Goal: Transaction & Acquisition: Purchase product/service

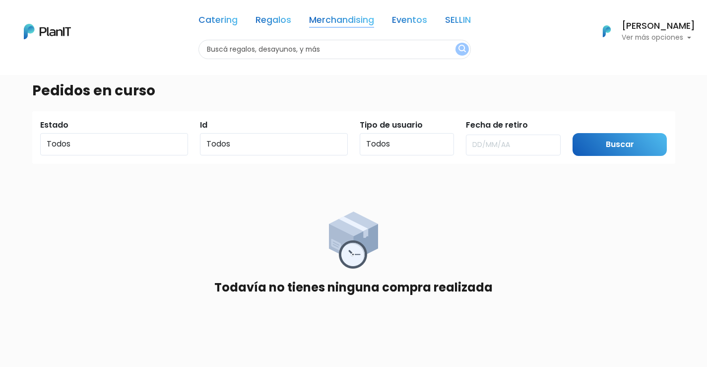
click at [345, 22] on link "Merchandising" at bounding box center [341, 22] width 65 height 12
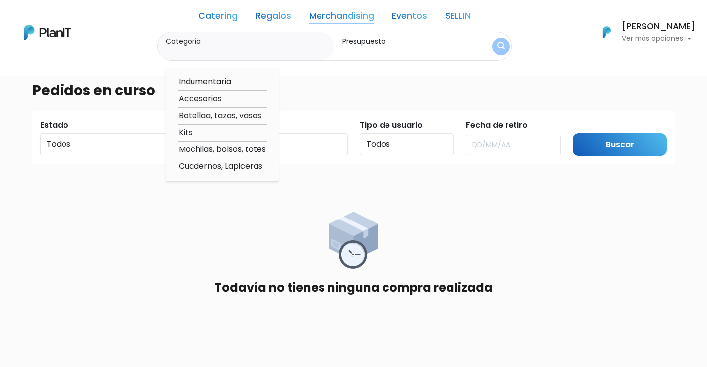
click at [213, 116] on option "Botellaa, tazas, vasos" at bounding box center [222, 116] width 89 height 12
type input "Botellaa, tazas, vasos"
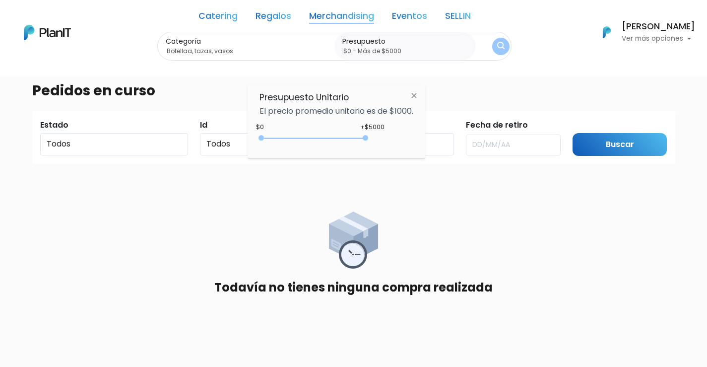
type input "$0 - Más de $5000"
drag, startPoint x: 284, startPoint y: 137, endPoint x: 385, endPoint y: 135, distance: 100.8
click at [385, 135] on div "+$5000 $0 0 : 5000 0 5000 0,5000" at bounding box center [337, 140] width 154 height 20
click at [502, 47] on img "submit" at bounding box center [500, 46] width 7 height 9
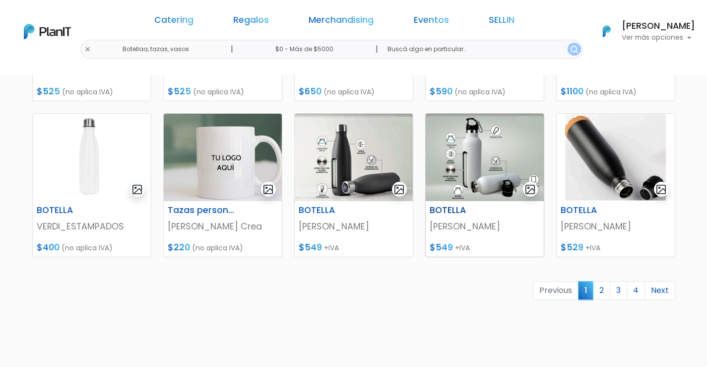
scroll to position [447, 0]
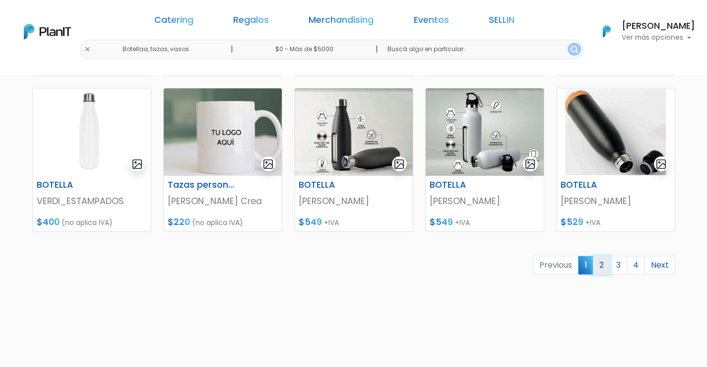
click at [600, 266] on link "2" at bounding box center [601, 265] width 17 height 19
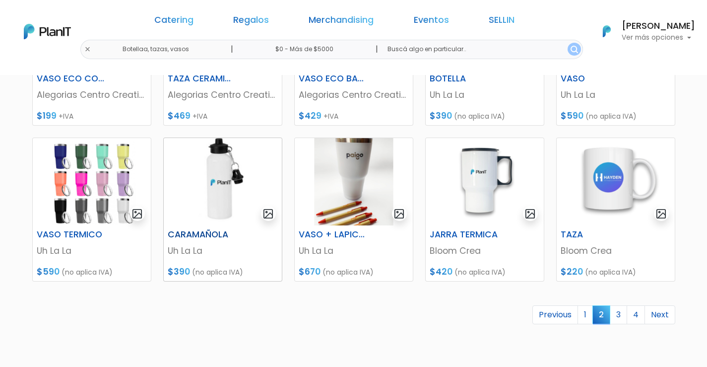
scroll to position [447, 0]
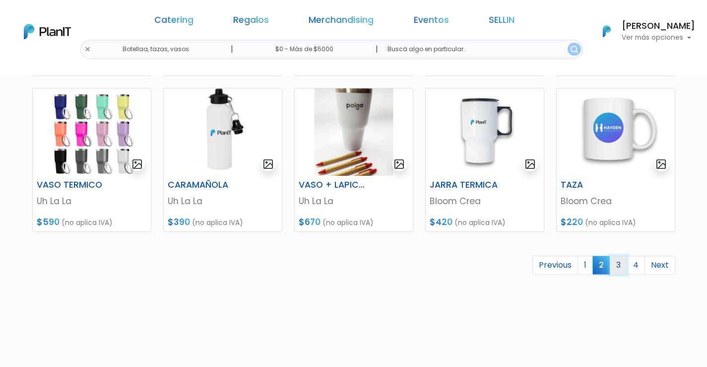
click at [619, 263] on link "3" at bounding box center [618, 265] width 17 height 19
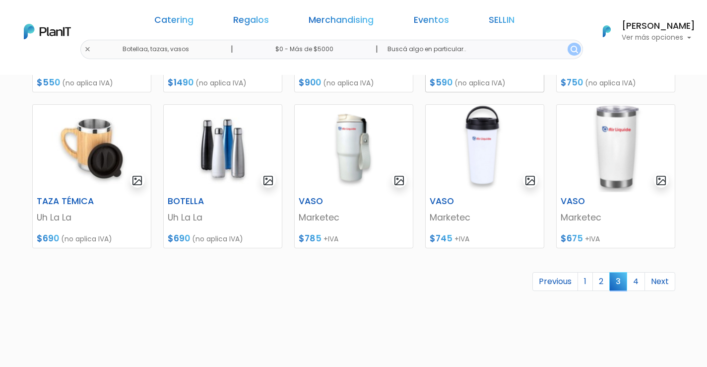
scroll to position [447, 0]
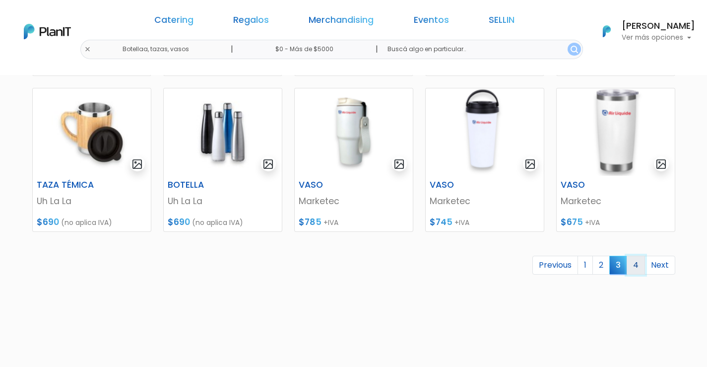
click at [635, 266] on link "4" at bounding box center [636, 265] width 18 height 19
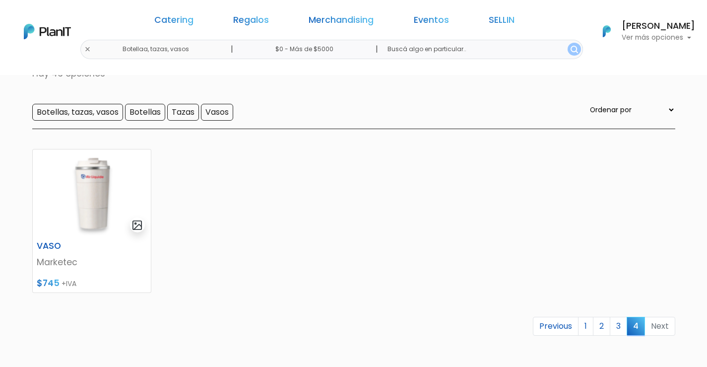
scroll to position [99, 0]
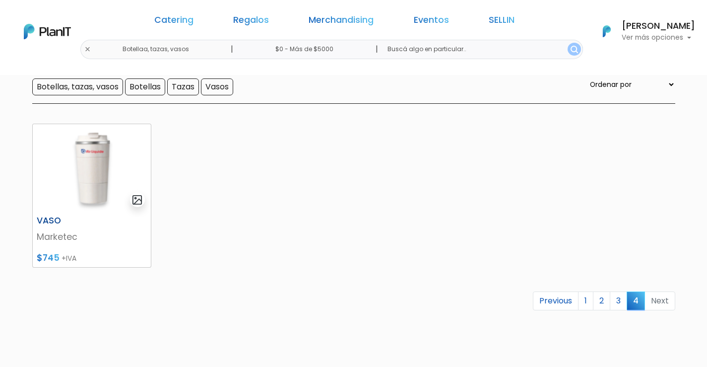
click at [92, 183] on img at bounding box center [92, 167] width 118 height 87
click at [619, 299] on link "3" at bounding box center [618, 300] width 17 height 19
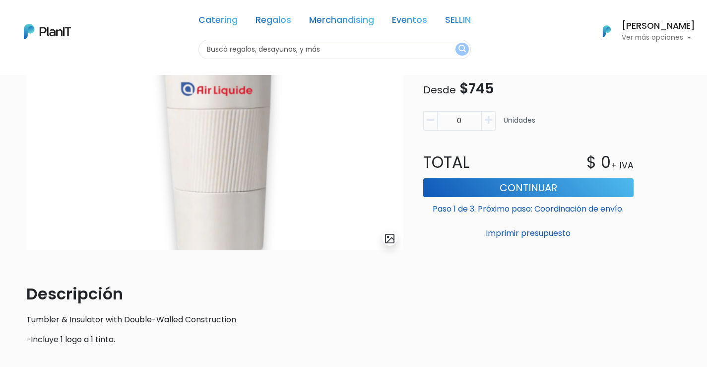
scroll to position [99, 0]
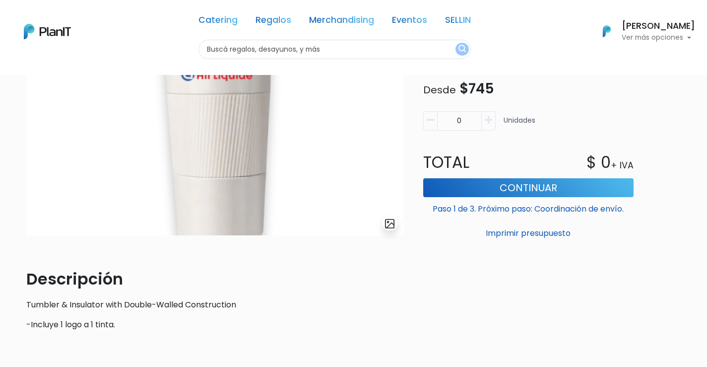
click at [658, 76] on div "Merchandising Botellaa, tazas, vasos slide 1 of 1 Descripción Tumbler & Insulat…" at bounding box center [353, 169] width 667 height 340
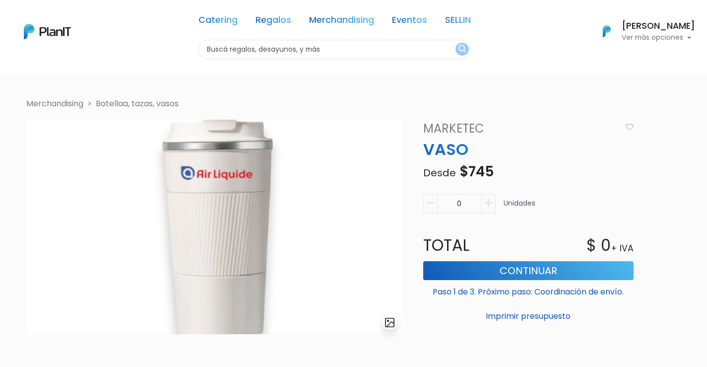
scroll to position [0, 0]
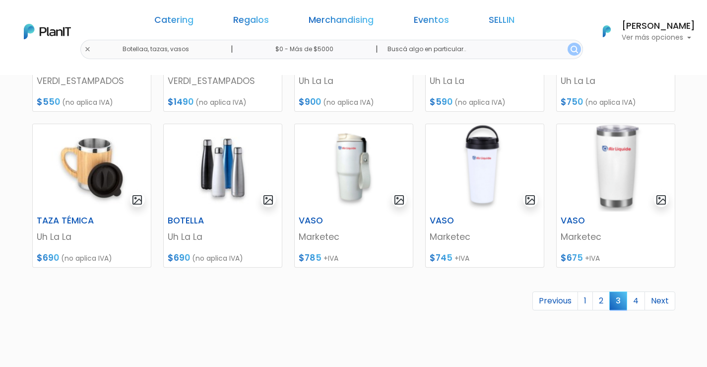
scroll to position [403, 0]
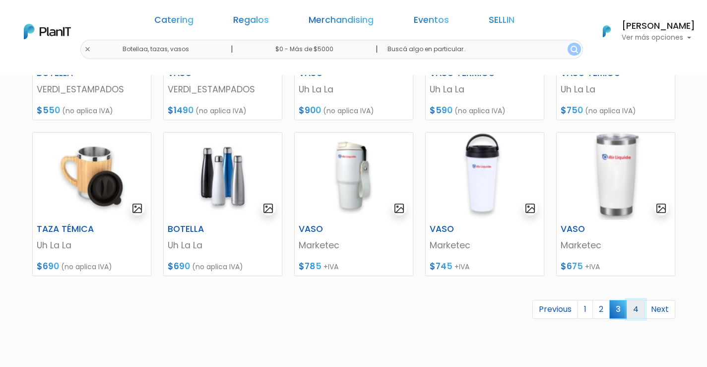
click at [638, 315] on link "4" at bounding box center [636, 309] width 18 height 19
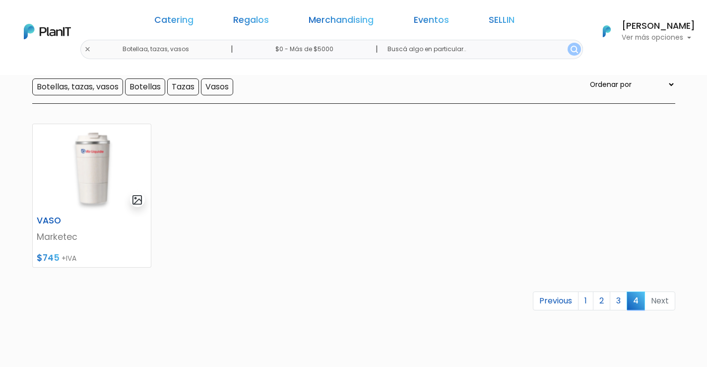
scroll to position [149, 0]
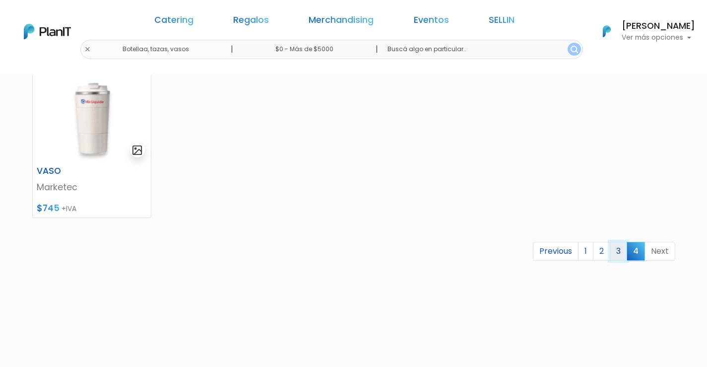
click at [618, 252] on link "3" at bounding box center [618, 251] width 17 height 19
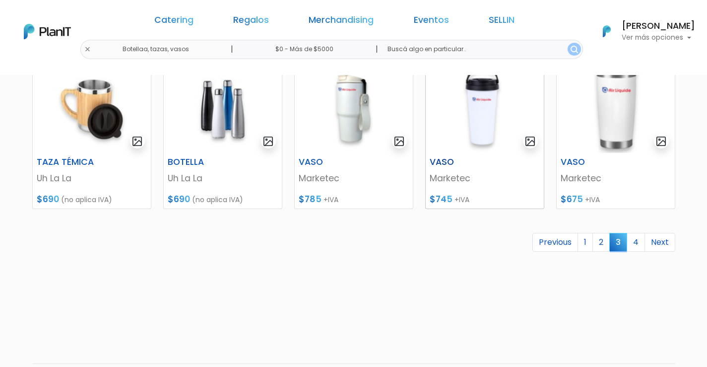
scroll to position [452, 0]
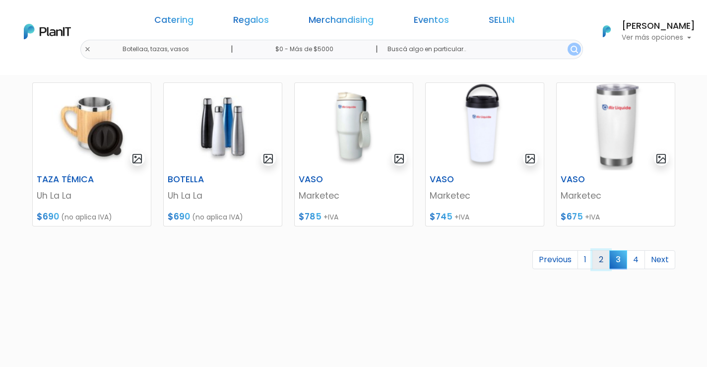
click at [600, 260] on link "2" at bounding box center [601, 259] width 17 height 19
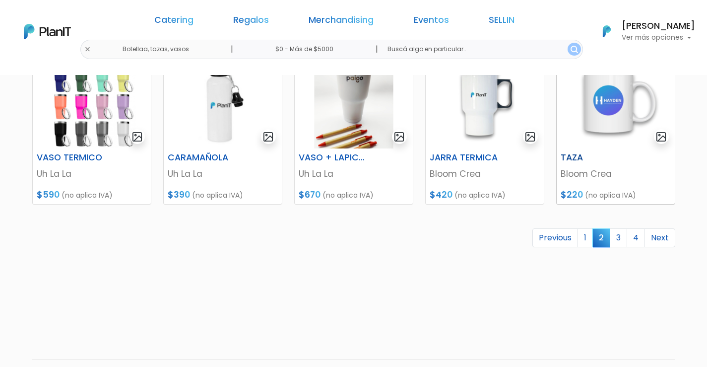
scroll to position [496, 0]
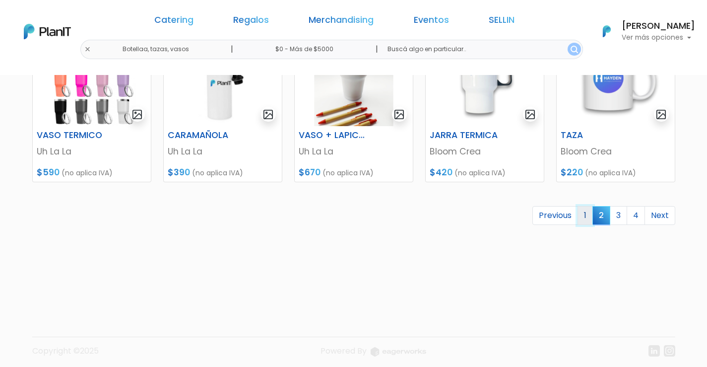
click at [585, 217] on link "1" at bounding box center [585, 215] width 15 height 19
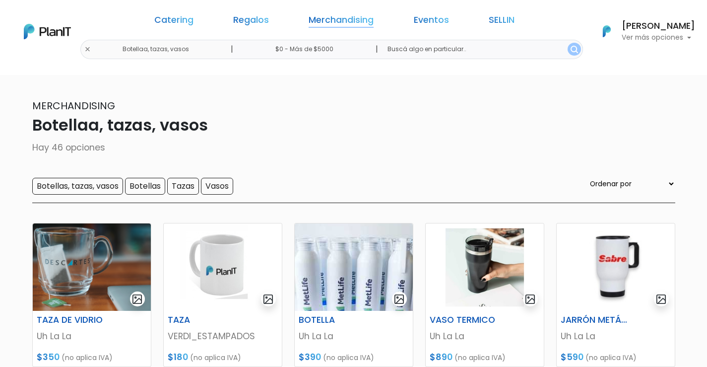
click at [327, 20] on link "Merchandising" at bounding box center [341, 22] width 65 height 12
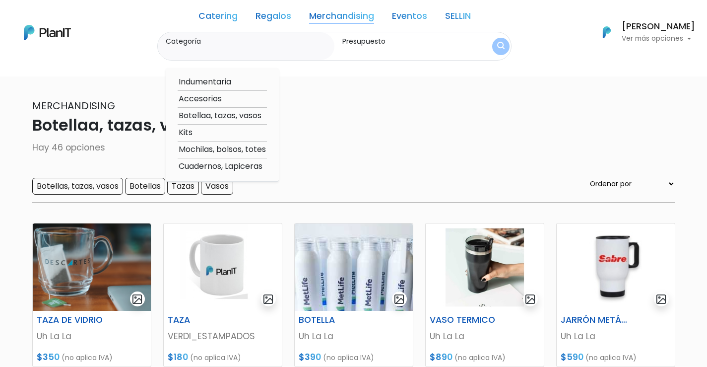
click at [235, 148] on option "Mochilas, bolsos, totes" at bounding box center [222, 149] width 89 height 12
type input "Mochilas, bolsos, totes"
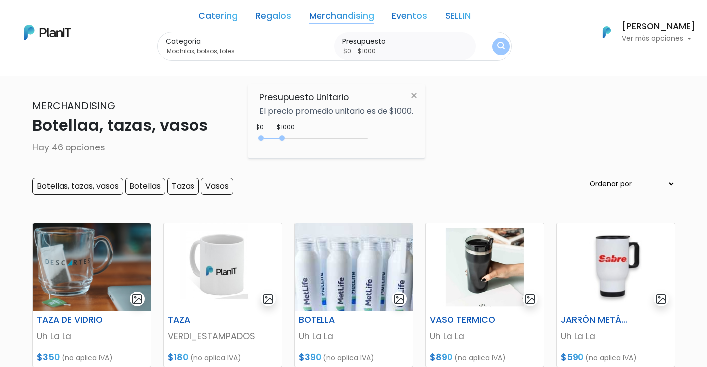
drag, startPoint x: 281, startPoint y: 134, endPoint x: 324, endPoint y: 133, distance: 42.7
click at [324, 133] on div "$1000 $0 0 : 1000 0 1000 0,1000" at bounding box center [337, 140] width 154 height 20
drag, startPoint x: 289, startPoint y: 135, endPoint x: 416, endPoint y: 134, distance: 127.6
click at [413, 134] on div "+$5000 $0 0 : 5000 0 5000 0,5000" at bounding box center [337, 140] width 154 height 20
type input "$0 - Más de $5000"
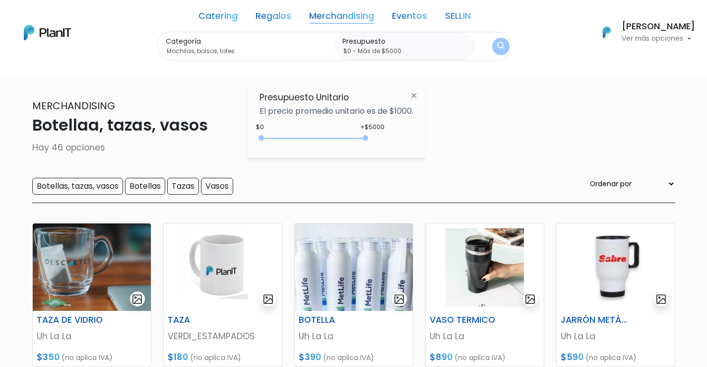
click at [501, 45] on img "submit" at bounding box center [501, 47] width 8 height 10
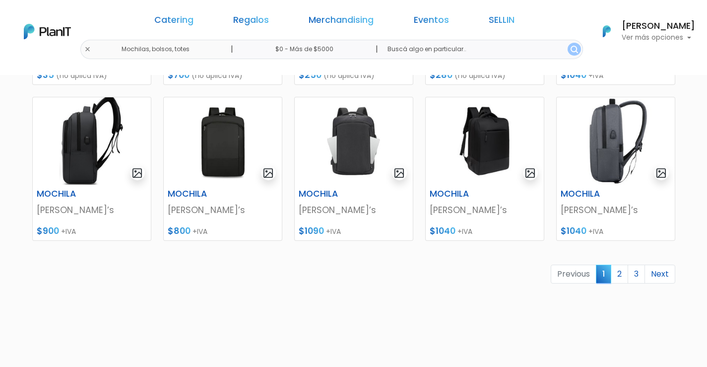
scroll to position [439, 0]
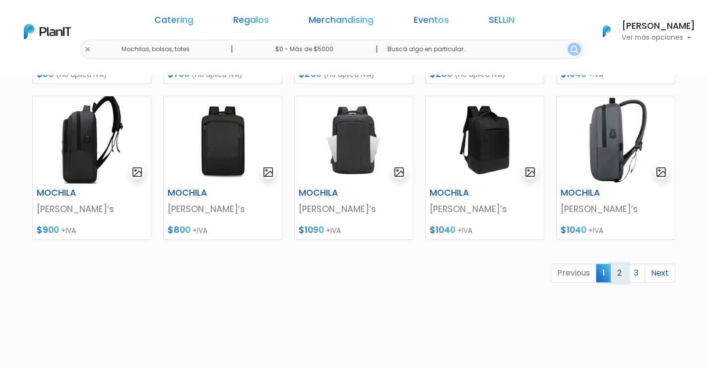
click at [619, 275] on link "2" at bounding box center [619, 273] width 17 height 19
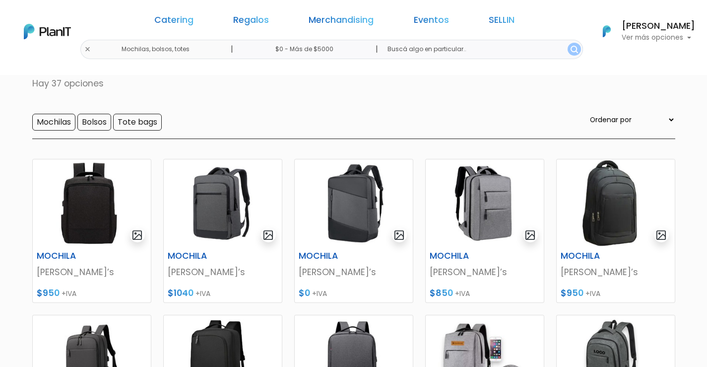
scroll to position [60, 0]
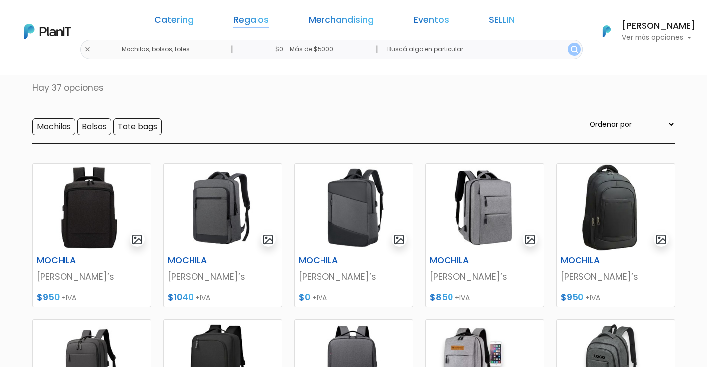
click at [269, 21] on link "Regalos" at bounding box center [251, 22] width 36 height 12
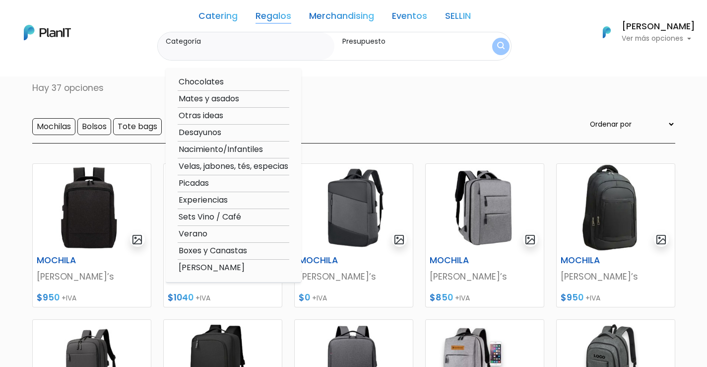
click at [218, 100] on option "Mates y asados" at bounding box center [234, 99] width 112 height 12
type input "Mates y asados"
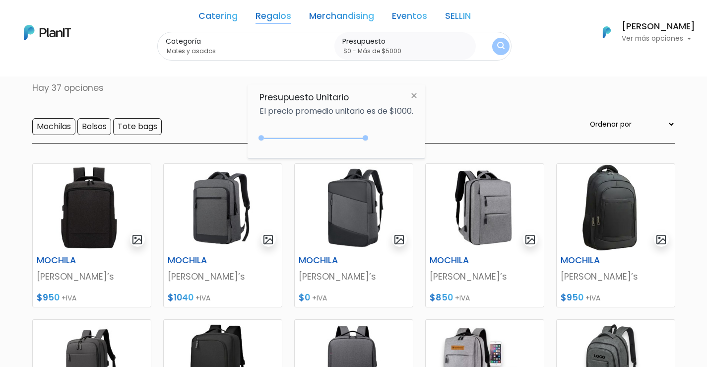
drag, startPoint x: 280, startPoint y: 138, endPoint x: 456, endPoint y: 123, distance: 176.4
click at [413, 138] on div "+$5000 $0 0 : 5000 0 5000 0,5000" at bounding box center [337, 140] width 154 height 20
type input "$0 - Más de $5000"
click at [502, 45] on img "submit" at bounding box center [500, 46] width 7 height 9
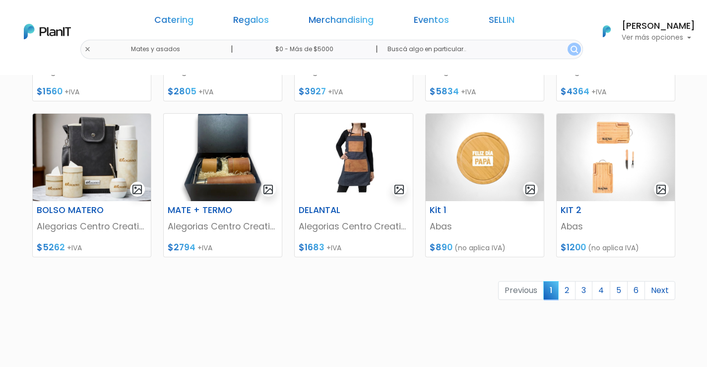
scroll to position [423, 0]
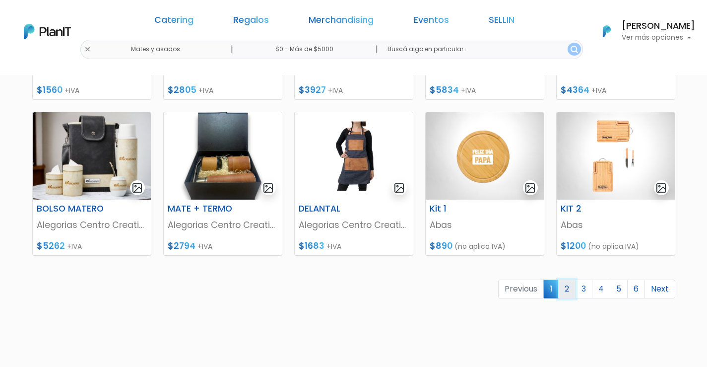
click at [567, 290] on link "2" at bounding box center [566, 288] width 17 height 19
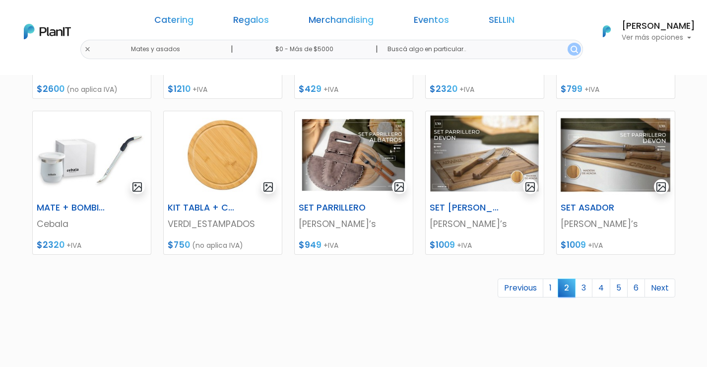
scroll to position [426, 0]
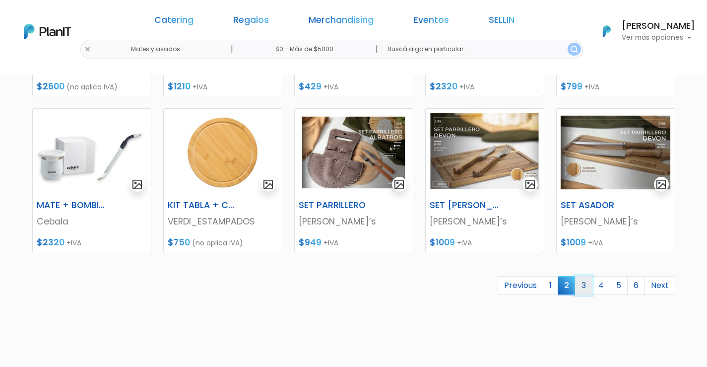
click at [587, 284] on link "3" at bounding box center [583, 285] width 17 height 19
